Goal: Transaction & Acquisition: Purchase product/service

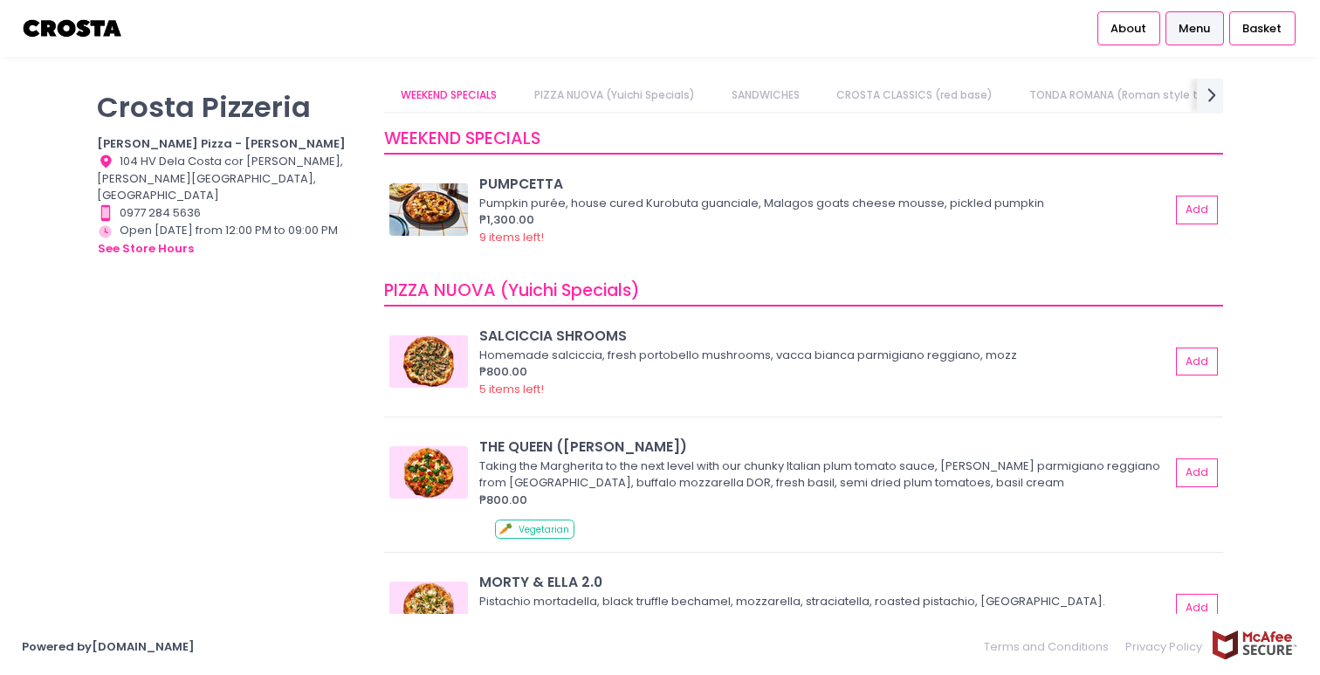
click at [602, 89] on link "PIZZA NUOVA (Yuichi Specials)" at bounding box center [614, 95] width 195 height 33
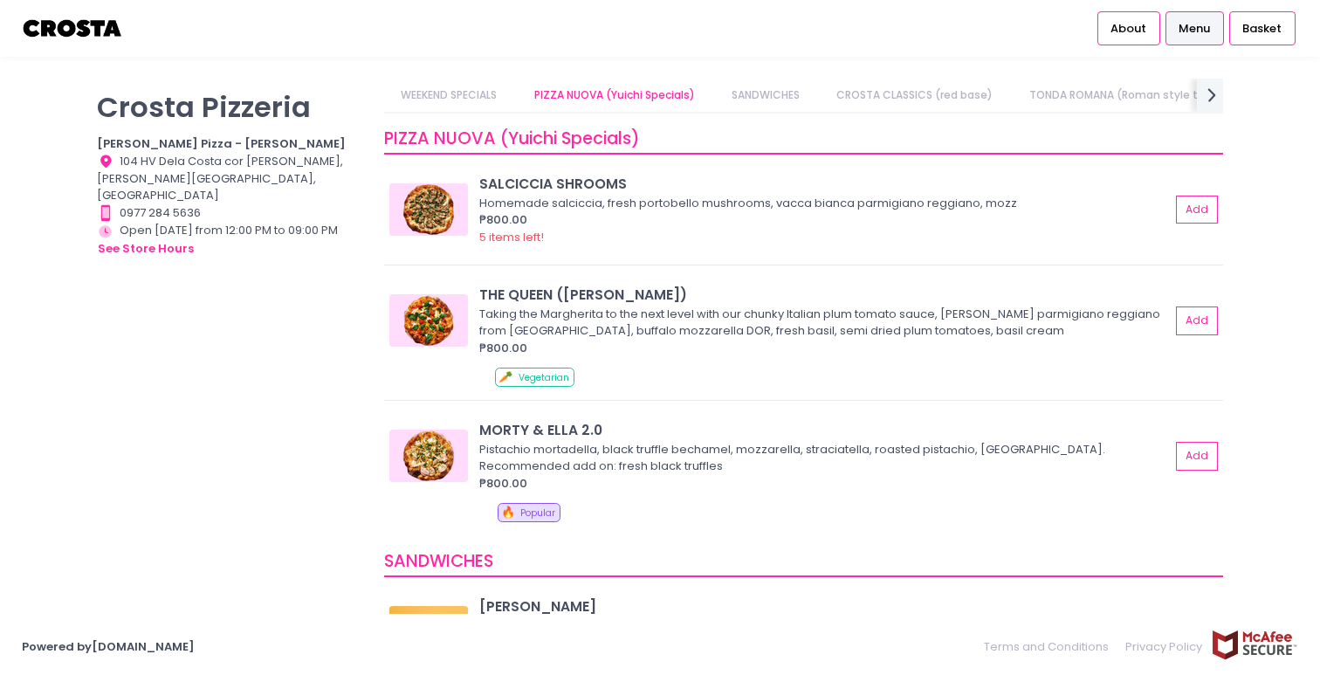
click at [909, 95] on link "CROSTA CLASSICS (red base)" at bounding box center [915, 95] width 190 height 33
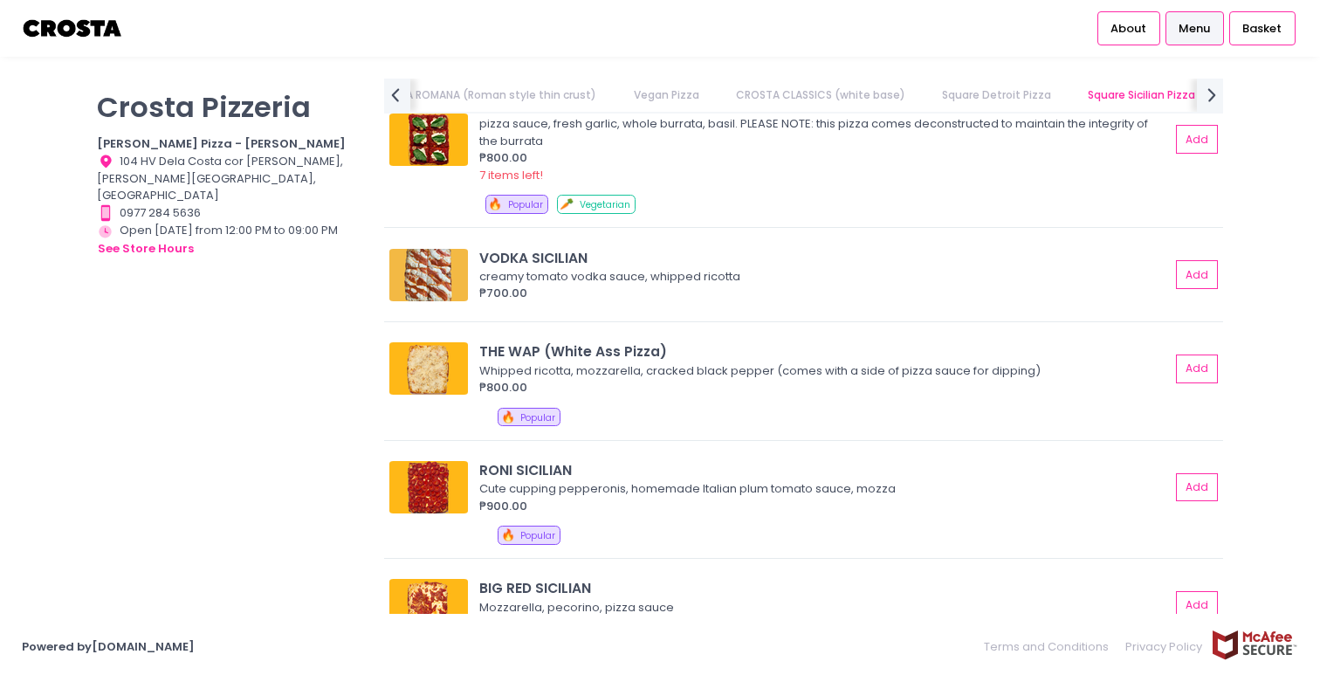
scroll to position [2794, 0]
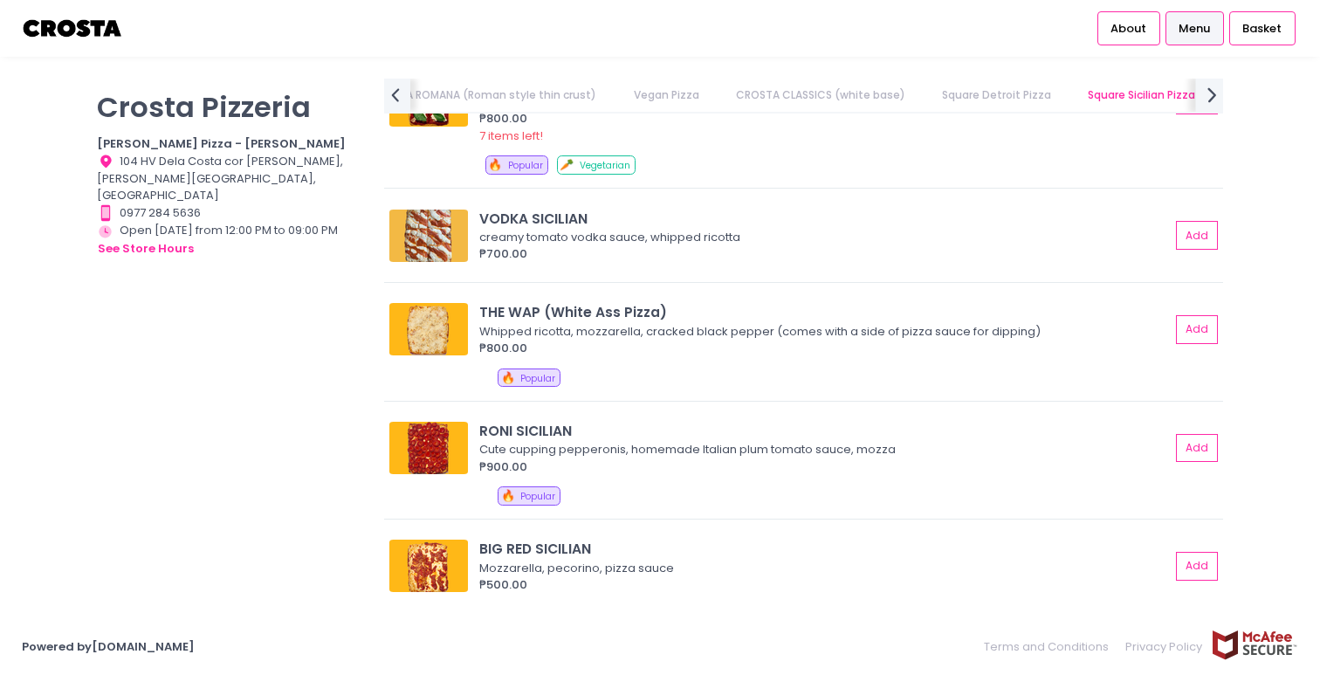
click at [1215, 93] on icon "next Created with Sketch." at bounding box center [1212, 94] width 25 height 25
click at [901, 86] on link "Detroit Thin Crust" at bounding box center [936, 95] width 132 height 33
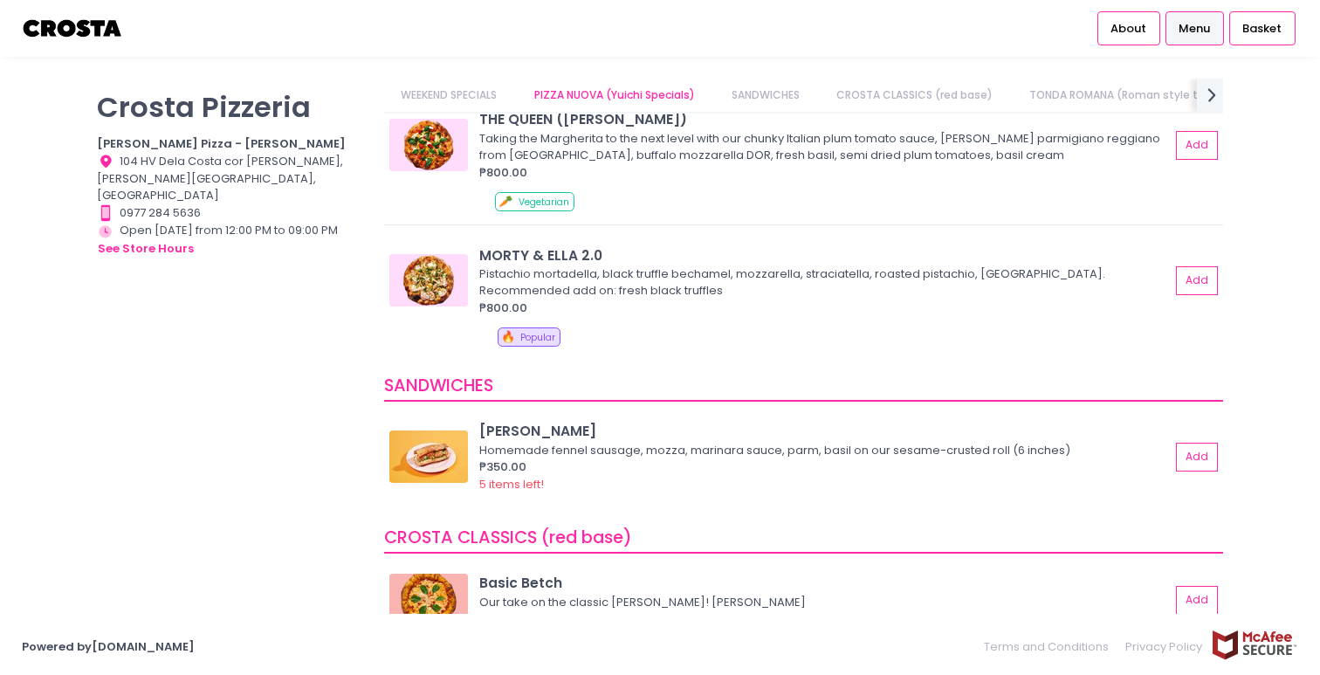
scroll to position [0, 0]
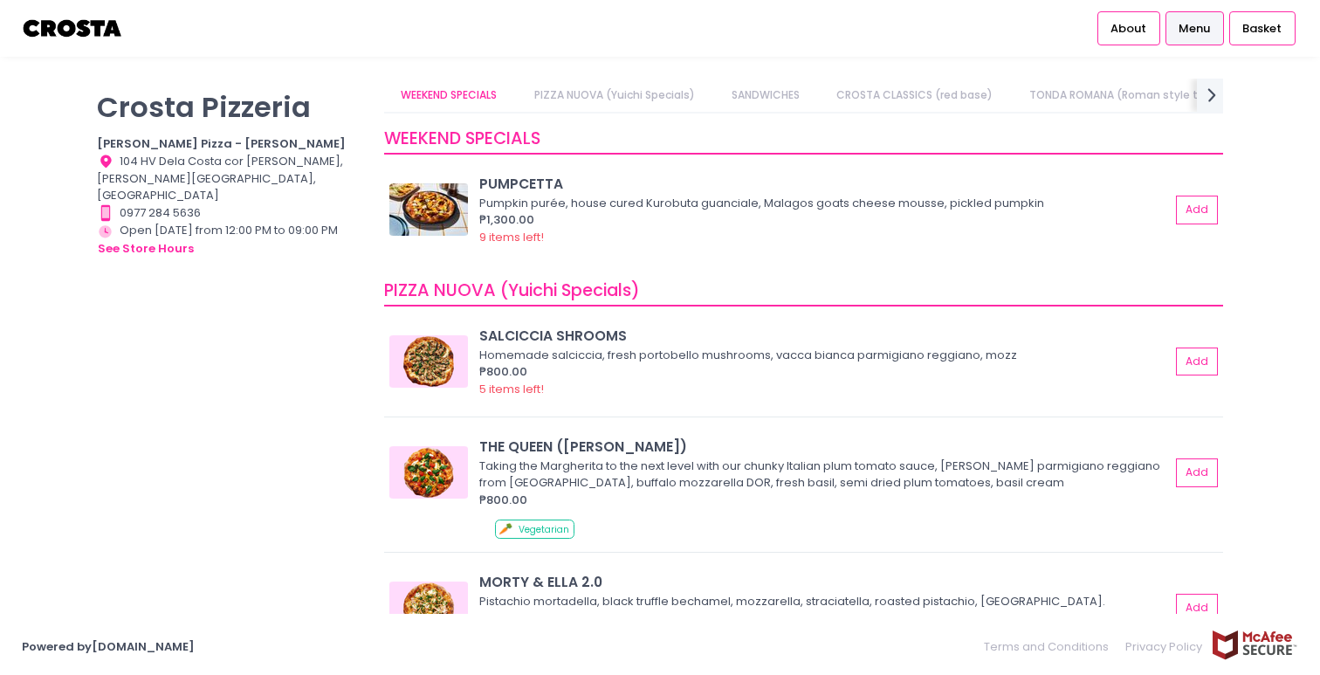
click at [553, 74] on div "[PERSON_NAME] Pizzeria [PERSON_NAME] Pizza - [PERSON_NAME] Location Created wit…" at bounding box center [660, 337] width 1320 height 561
click at [554, 102] on link "PIZZA NUOVA (Yuichi Specials)" at bounding box center [614, 95] width 195 height 33
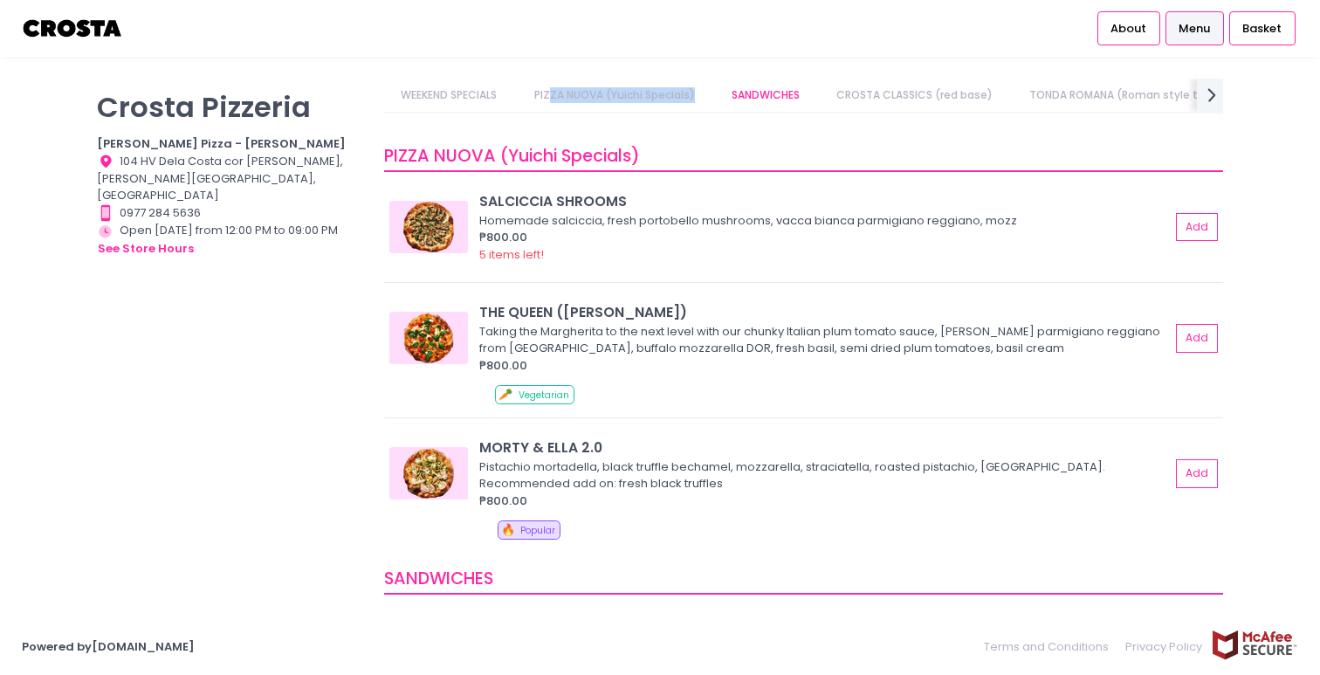
scroll to position [152, 0]
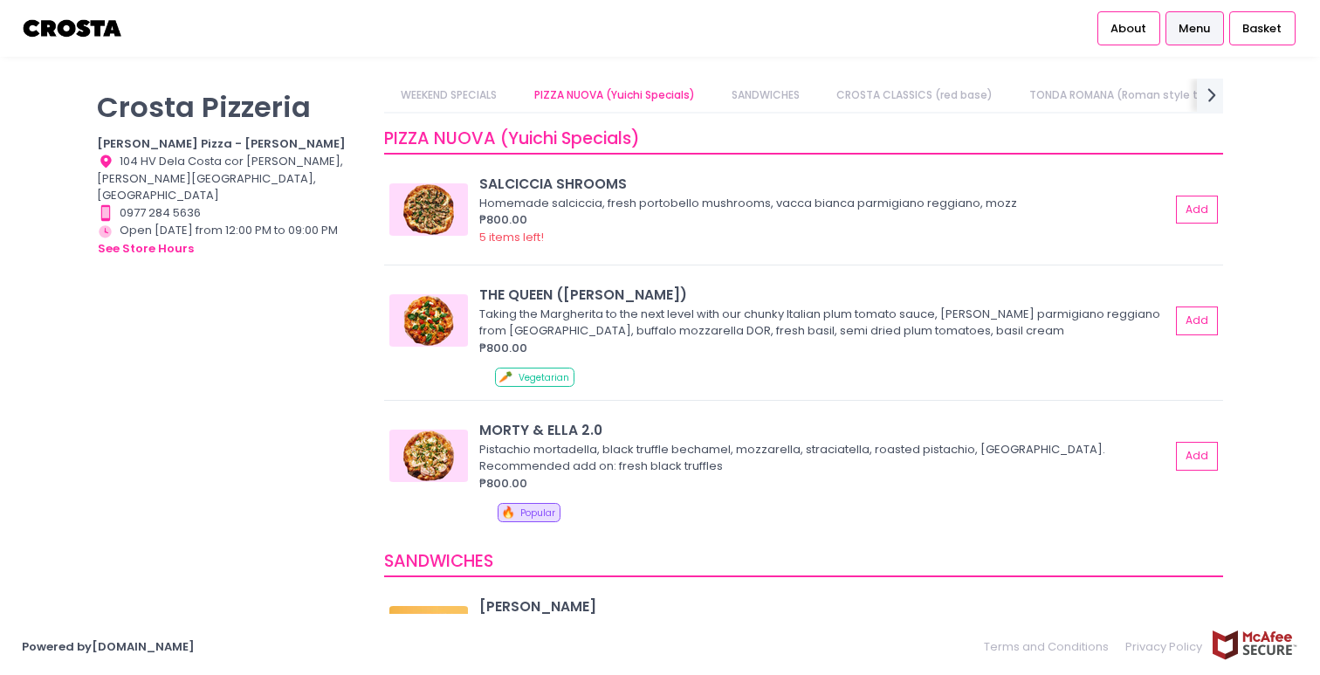
click at [750, 100] on link "SANDWICHES" at bounding box center [765, 95] width 102 height 33
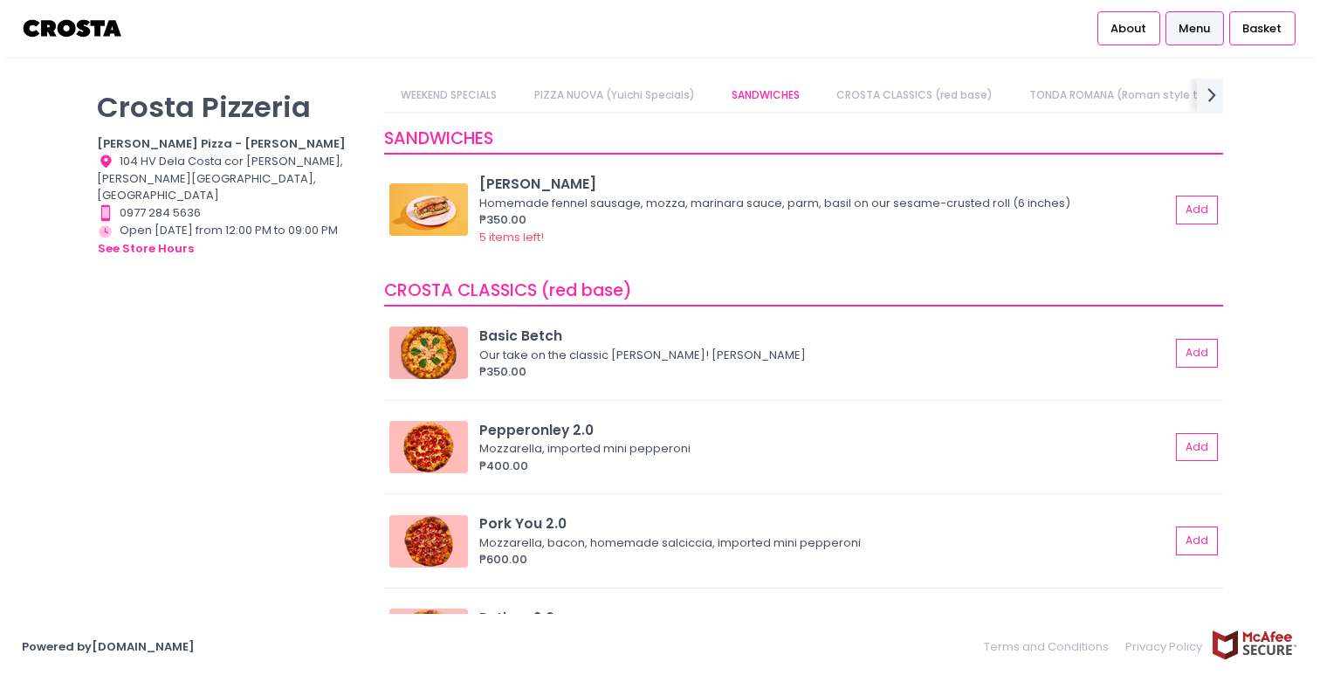
click at [932, 94] on link "CROSTA CLASSICS (red base)" at bounding box center [915, 95] width 190 height 33
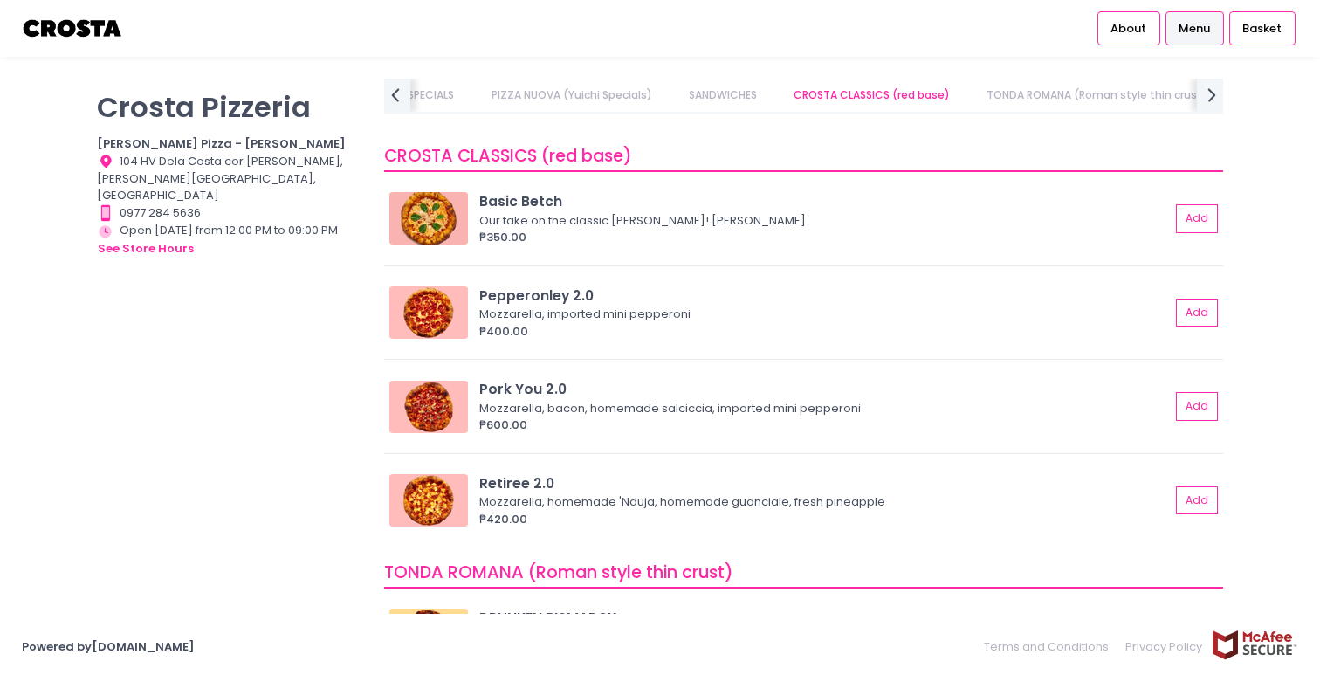
scroll to position [726, 0]
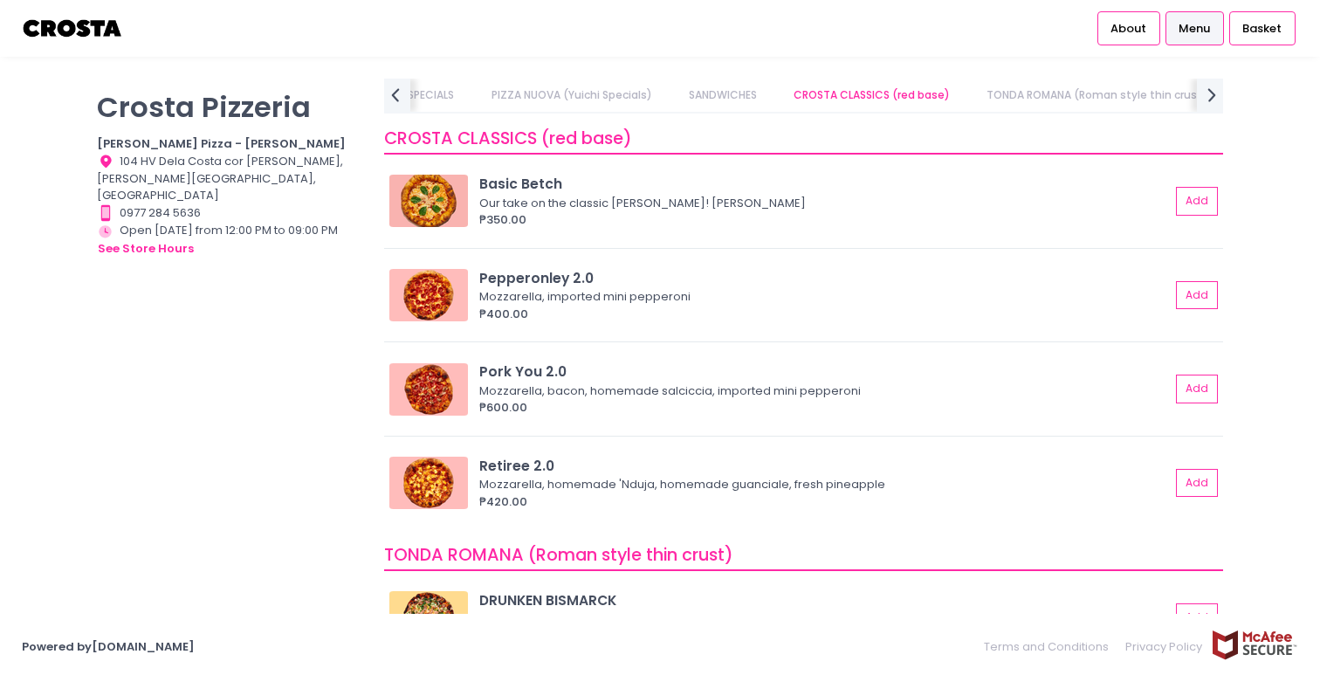
click at [1091, 91] on link "TONDA ROMANA (Roman style thin crust)" at bounding box center [1097, 95] width 255 height 33
